Goal: Transaction & Acquisition: Book appointment/travel/reservation

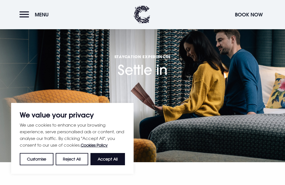
scroll to position [15, 0]
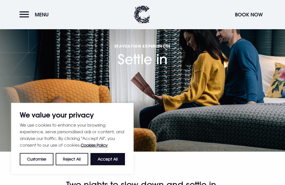
click at [113, 166] on button "Accept All" at bounding box center [108, 159] width 35 height 12
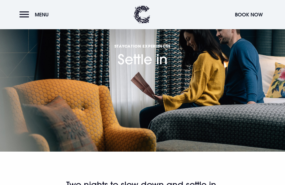
checkbox input "true"
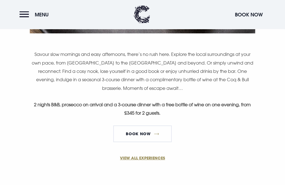
scroll to position [340, 0]
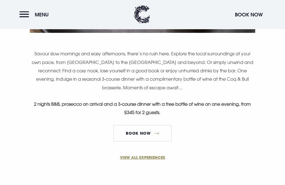
click at [155, 164] on section "VIEW ALL EXPERIENCES" at bounding box center [142, 168] width 285 height 42
click at [152, 159] on link "VIEW ALL EXPERIENCES" at bounding box center [142, 158] width 265 height 6
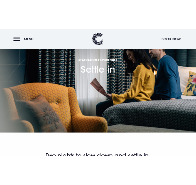
scroll to position [0, 0]
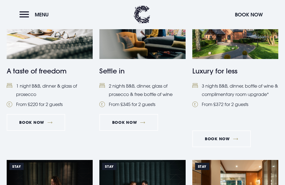
scroll to position [269, 0]
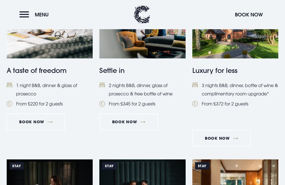
click at [225, 141] on link "Book Now" at bounding box center [222, 138] width 59 height 17
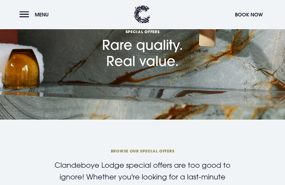
scroll to position [29, 0]
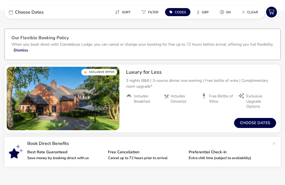
scroll to position [15, 0]
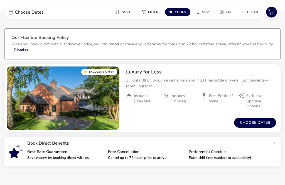
click at [259, 123] on button "Choose dates" at bounding box center [255, 123] width 42 height 10
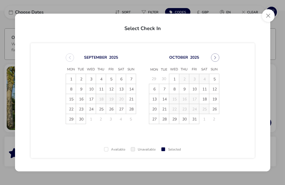
click at [218, 56] on button "Next Month" at bounding box center [215, 57] width 8 height 8
click at [218, 60] on button "Next Month" at bounding box center [215, 57] width 8 height 8
click at [168, 102] on span "16" at bounding box center [165, 99] width 10 height 10
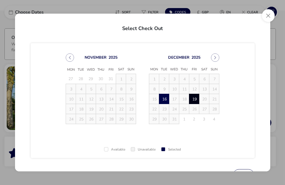
click at [198, 99] on span "19" at bounding box center [195, 99] width 10 height 10
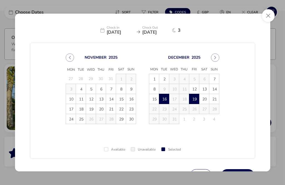
click at [247, 179] on button "Apply Dates" at bounding box center [238, 175] width 34 height 13
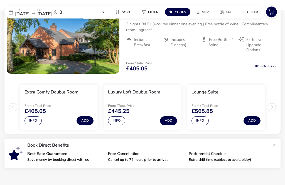
scroll to position [72, 0]
click at [38, 128] on li "Extra Comfy Double Room From / Total Price £405.05 Info Add" at bounding box center [59, 107] width 78 height 45
click at [39, 124] on button "Info" at bounding box center [33, 120] width 17 height 9
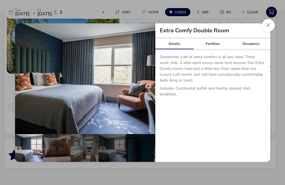
scroll to position [73, 0]
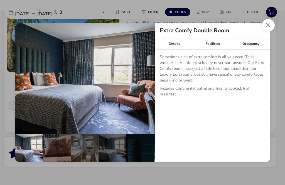
click at [272, 32] on button "Close dialog" at bounding box center [268, 25] width 13 height 13
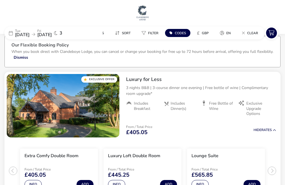
scroll to position [0, 0]
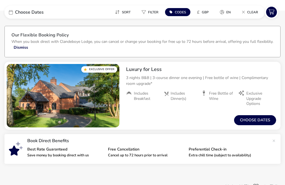
scroll to position [2, 0]
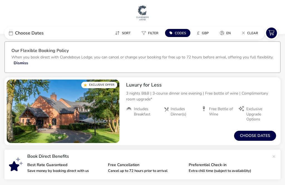
click at [256, 139] on button "Choose dates" at bounding box center [255, 136] width 42 height 10
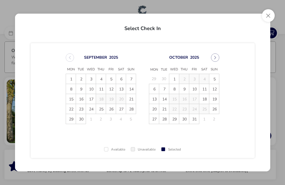
click at [217, 58] on icon "Next Month" at bounding box center [215, 58] width 4 height 4
click at [217, 60] on button "Next Month" at bounding box center [215, 57] width 8 height 8
click at [272, 14] on button "Close" at bounding box center [268, 15] width 13 height 13
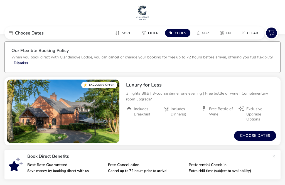
scroll to position [0, 0]
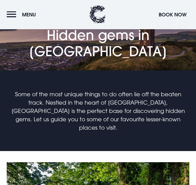
scroll to position [193, 0]
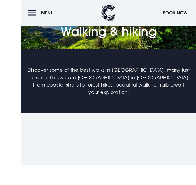
scroll to position [213, 0]
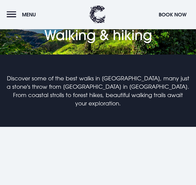
scroll to position [467, 0]
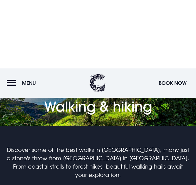
scroll to position [382, 0]
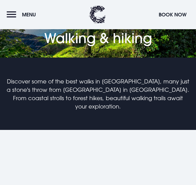
scroll to position [0, 0]
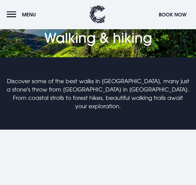
scroll to position [339, 0]
